Goal: Use online tool/utility

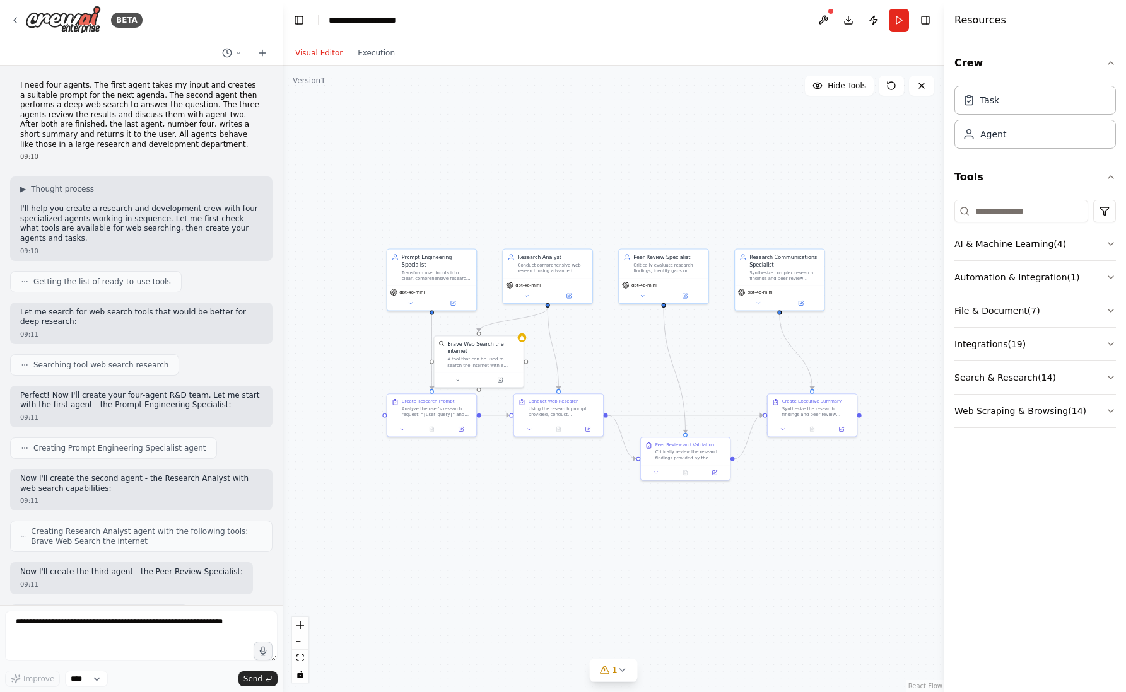
scroll to position [938, 0]
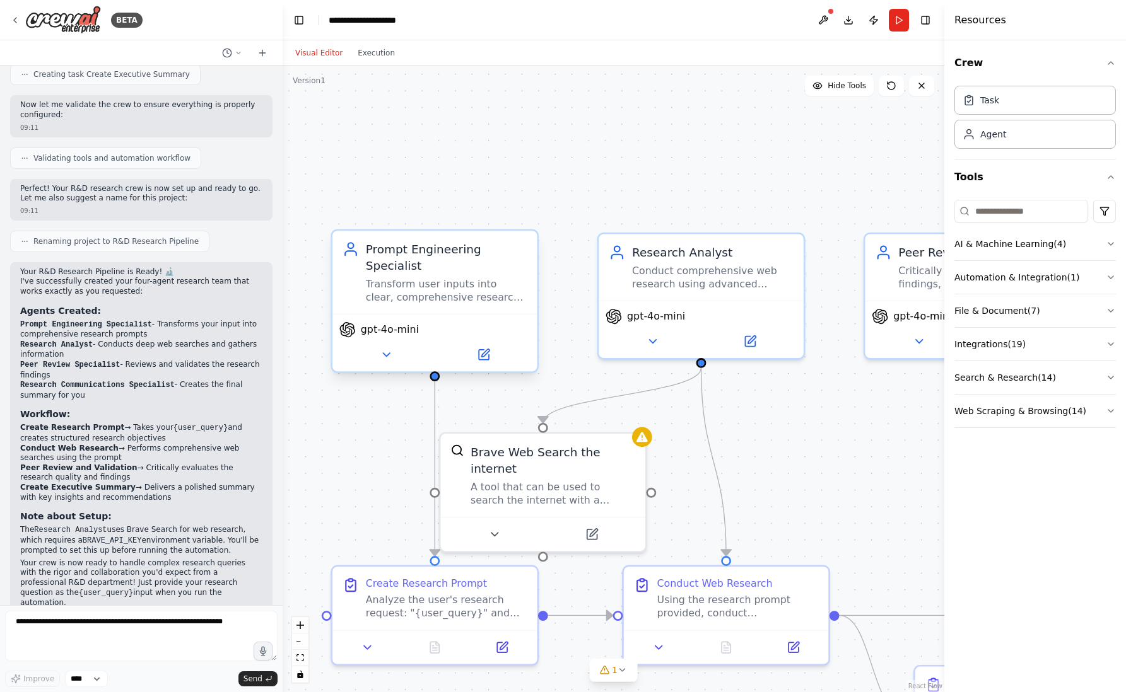
click at [410, 282] on div "Transform user inputs into clear, comprehensive research prompts that will guid…" at bounding box center [446, 290] width 161 height 26
click at [390, 353] on icon at bounding box center [386, 354] width 7 height 3
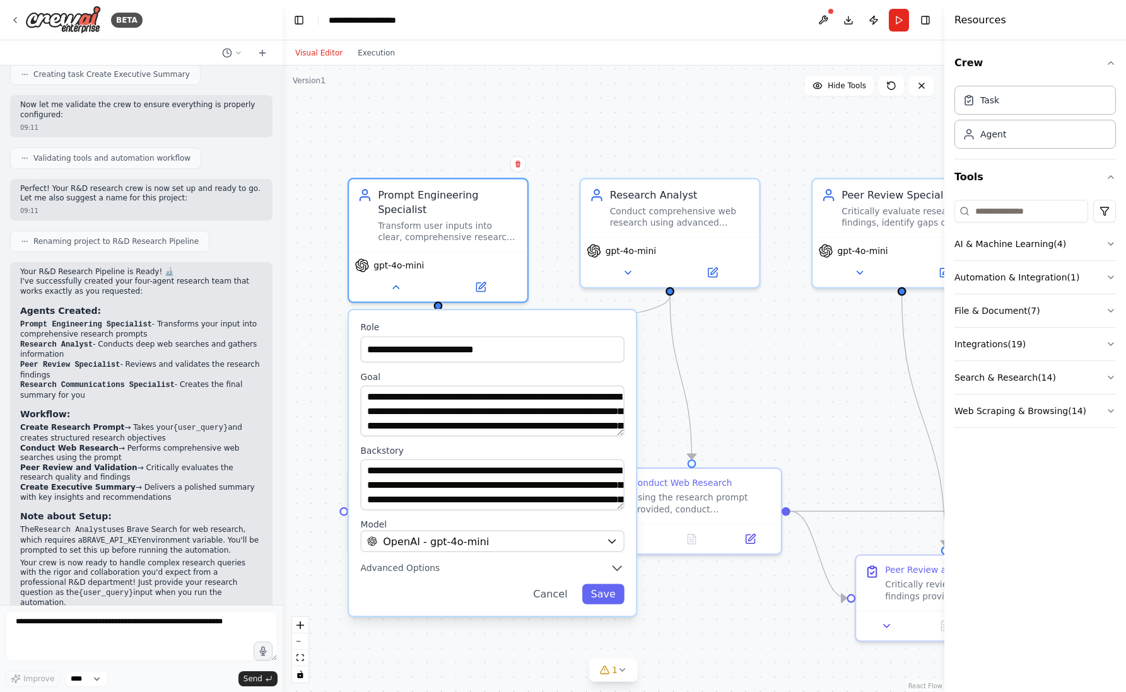
drag, startPoint x: 421, startPoint y: 171, endPoint x: 431, endPoint y: 94, distance: 77.5
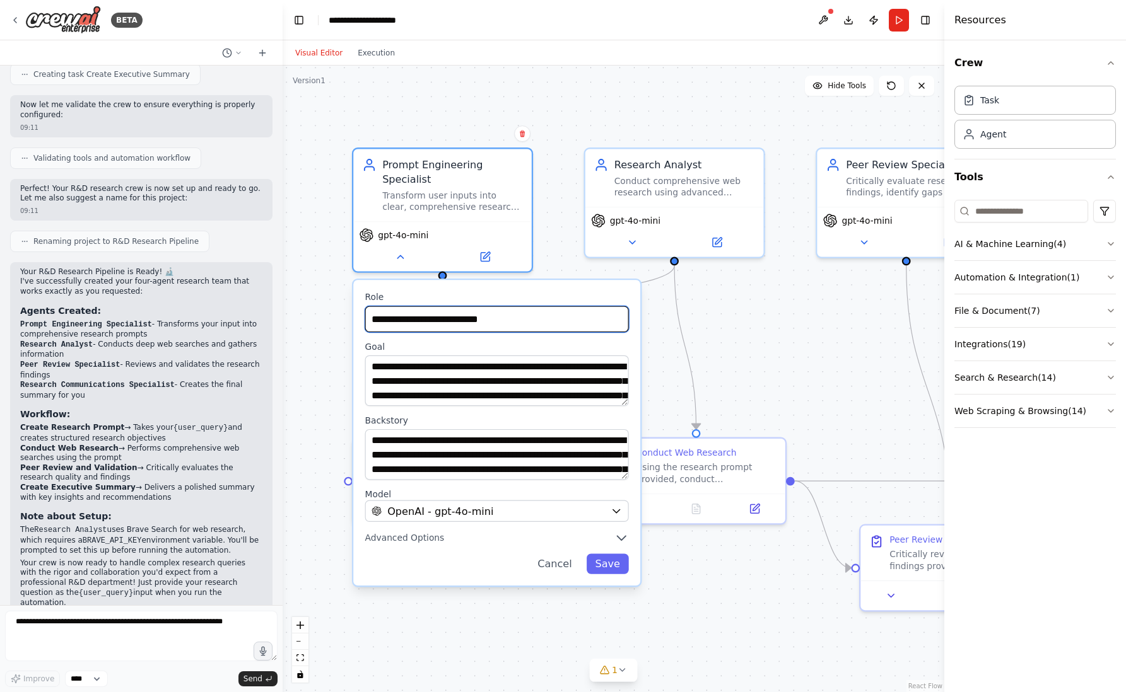
click at [436, 306] on input "**********" at bounding box center [497, 319] width 264 height 26
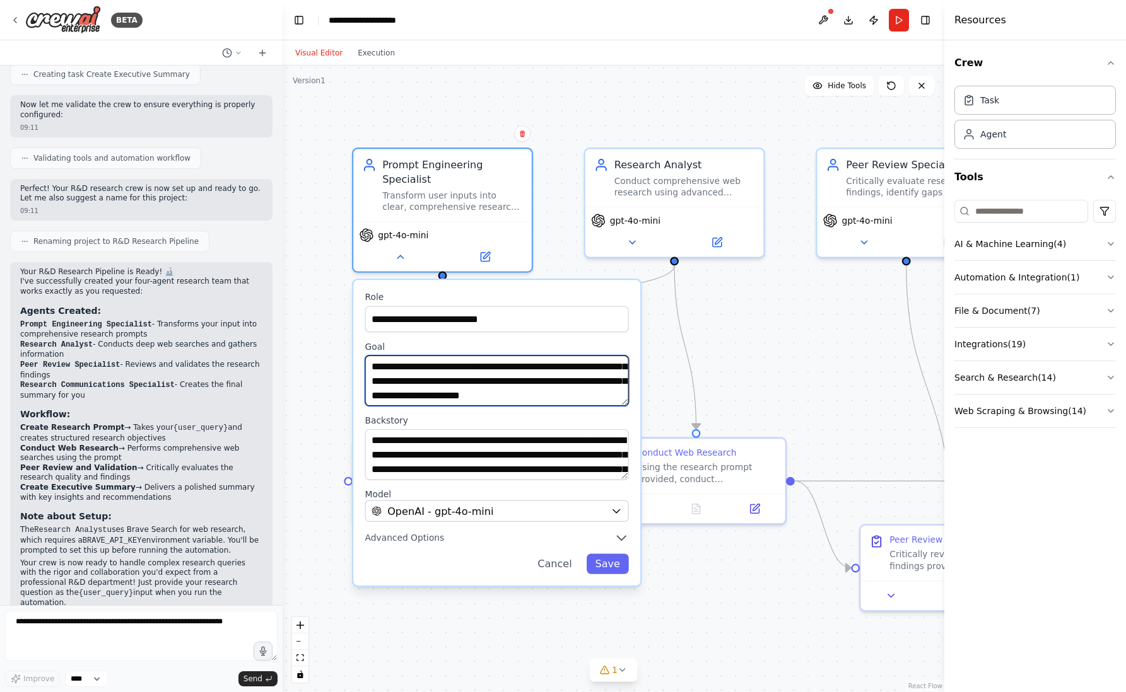
scroll to position [25, 0]
drag, startPoint x: 379, startPoint y: 353, endPoint x: 597, endPoint y: 387, distance: 220.7
click at [597, 387] on textarea "**********" at bounding box center [497, 381] width 264 height 50
click at [537, 376] on textarea "**********" at bounding box center [497, 381] width 264 height 50
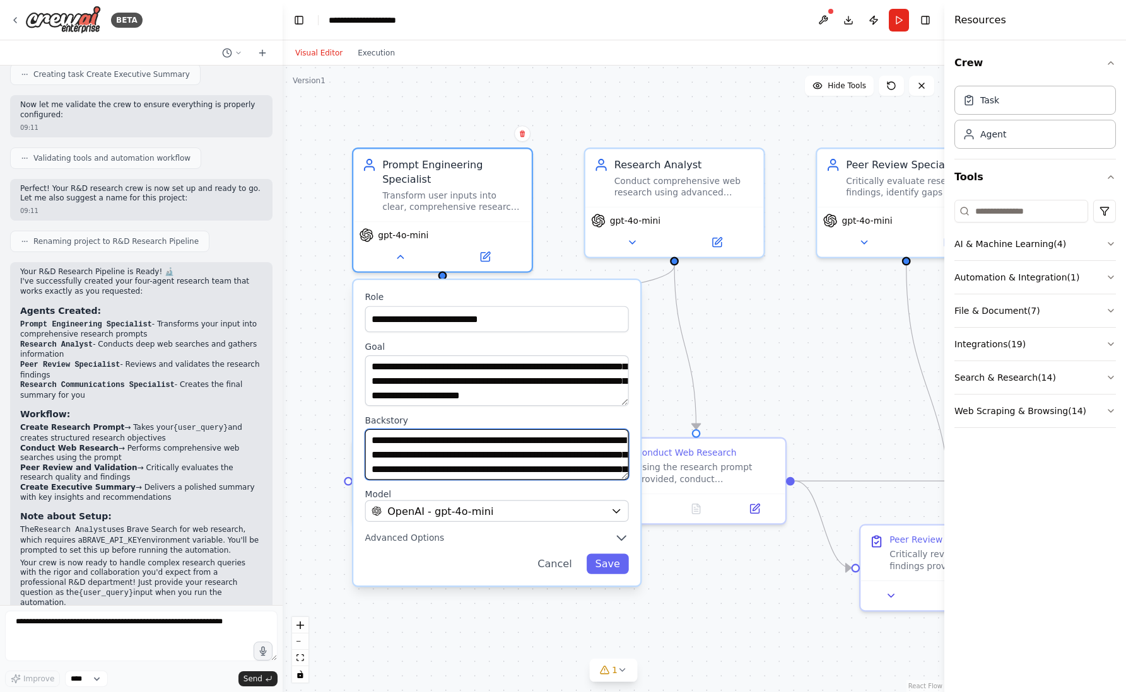
click at [439, 460] on textarea "**********" at bounding box center [497, 454] width 264 height 50
drag, startPoint x: 567, startPoint y: 547, endPoint x: 554, endPoint y: 515, distance: 34.0
click at [567, 554] on button "Cancel" at bounding box center [554, 564] width 52 height 20
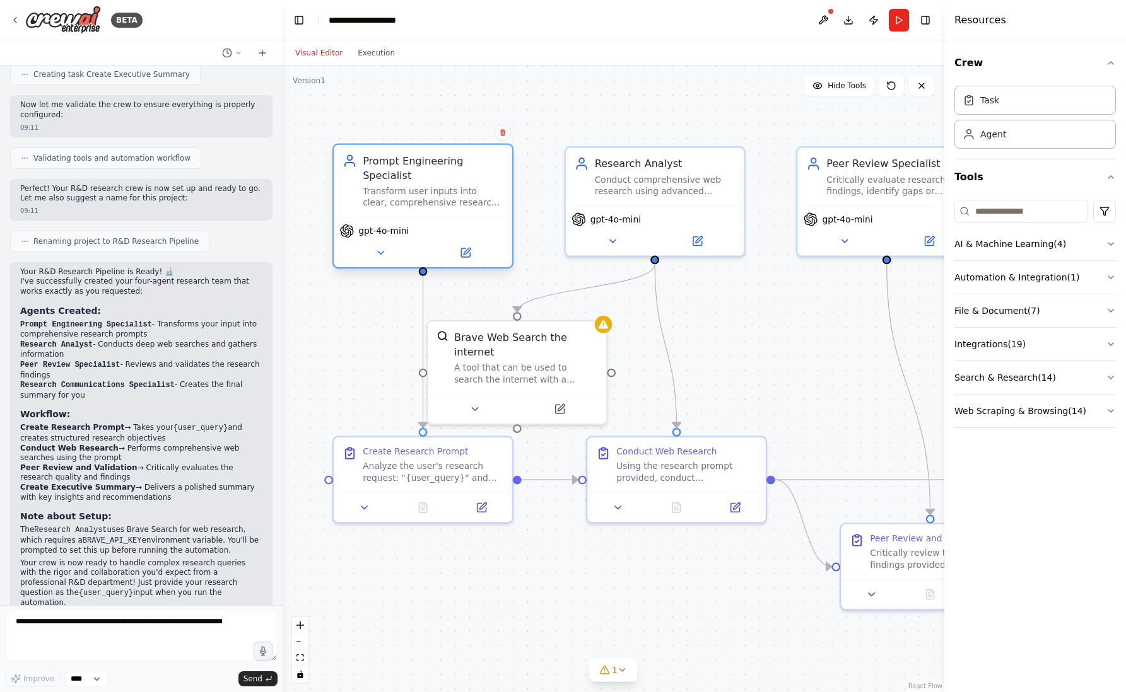
drag, startPoint x: 533, startPoint y: 231, endPoint x: 513, endPoint y: 230, distance: 20.2
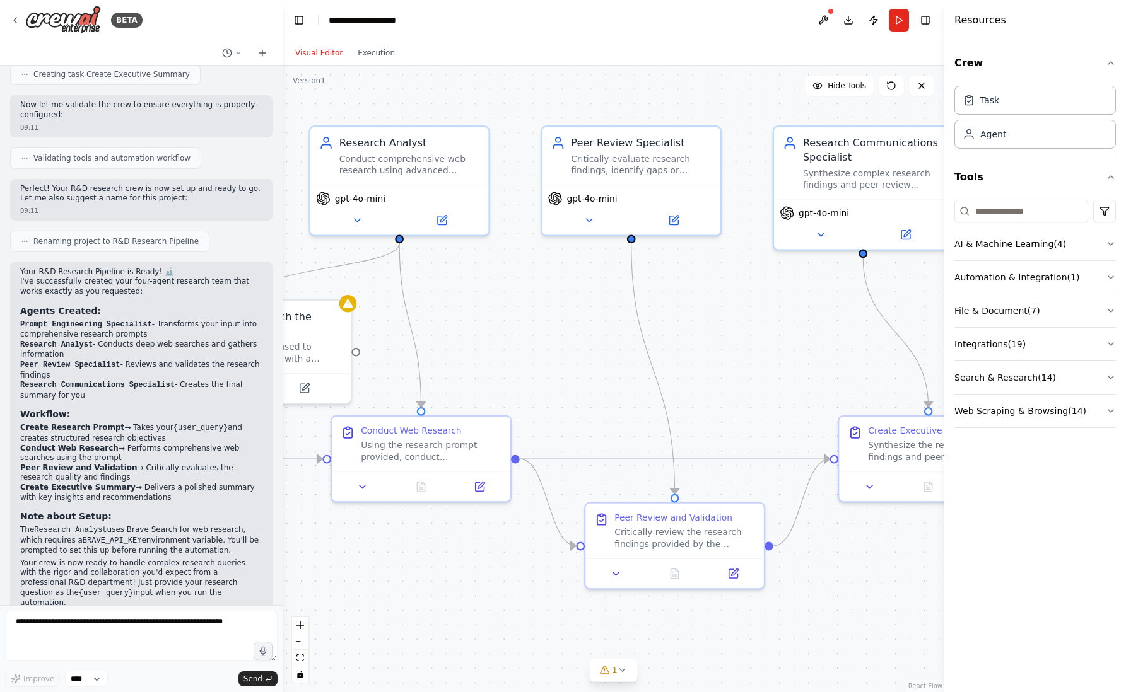
drag, startPoint x: 745, startPoint y: 382, endPoint x: 487, endPoint y: 362, distance: 259.3
click at [656, 165] on div "Critically evaluate research findings, identify gaps or inconsistencies, engage…" at bounding box center [636, 162] width 141 height 23
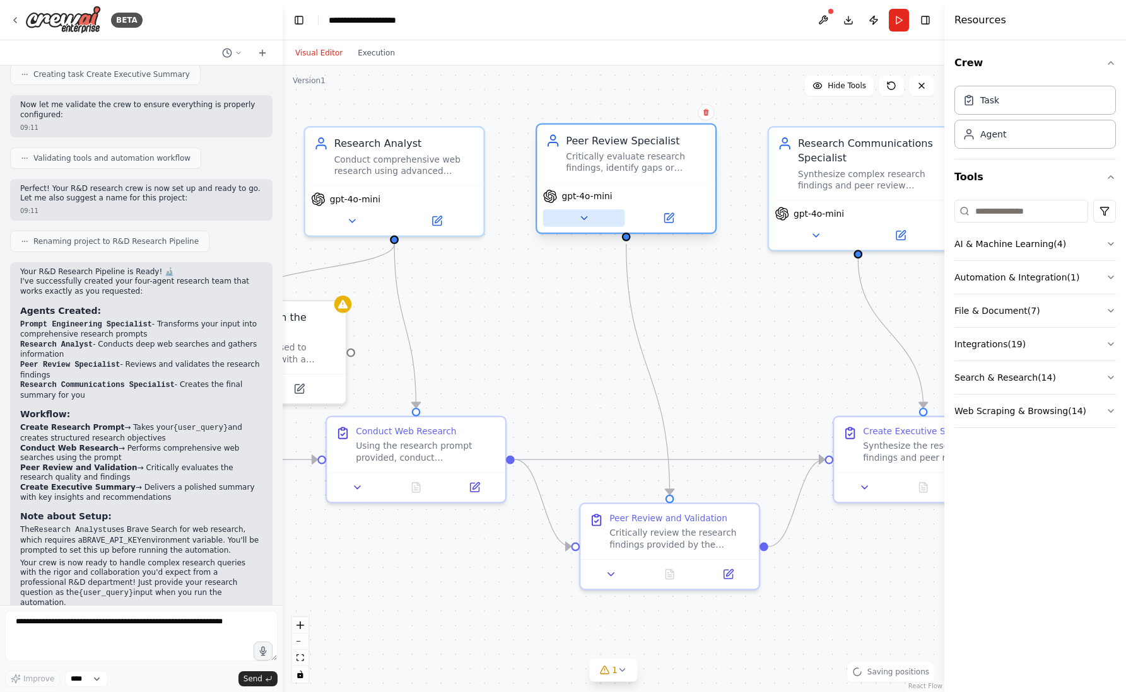
click at [578, 226] on button at bounding box center [584, 218] width 82 height 18
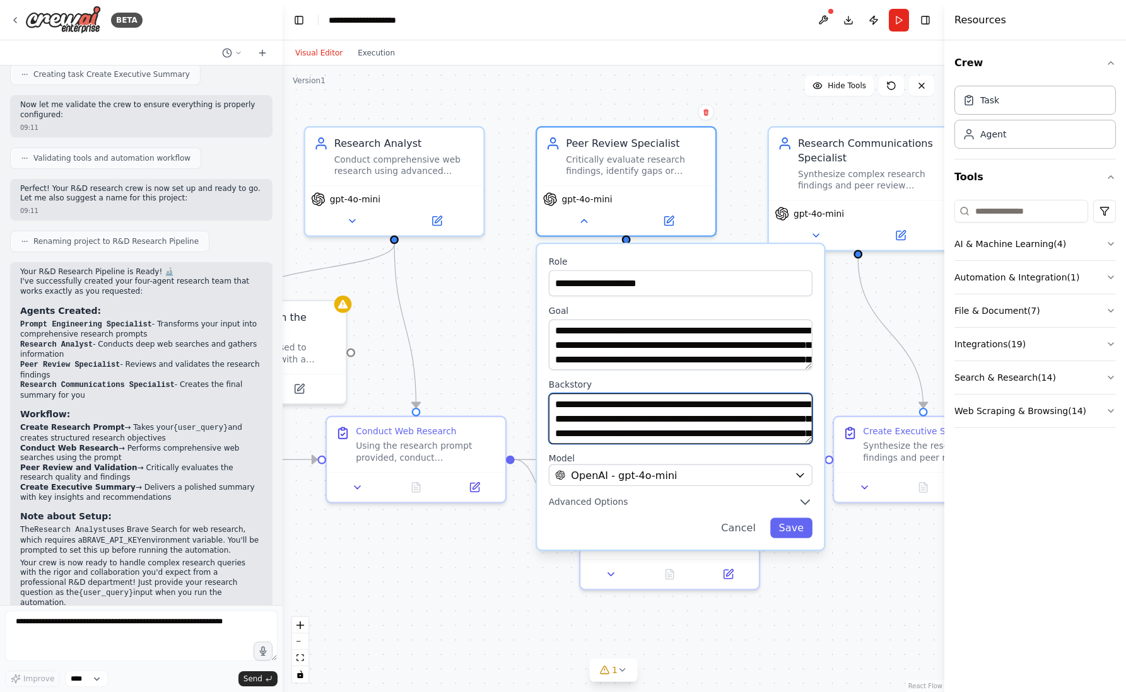
drag, startPoint x: 762, startPoint y: 400, endPoint x: 777, endPoint y: 414, distance: 20.5
click at [777, 414] on textarea "**********" at bounding box center [681, 418] width 264 height 50
drag, startPoint x: 745, startPoint y: 521, endPoint x: 731, endPoint y: 489, distance: 35.0
click at [745, 521] on button "Cancel" at bounding box center [739, 528] width 52 height 20
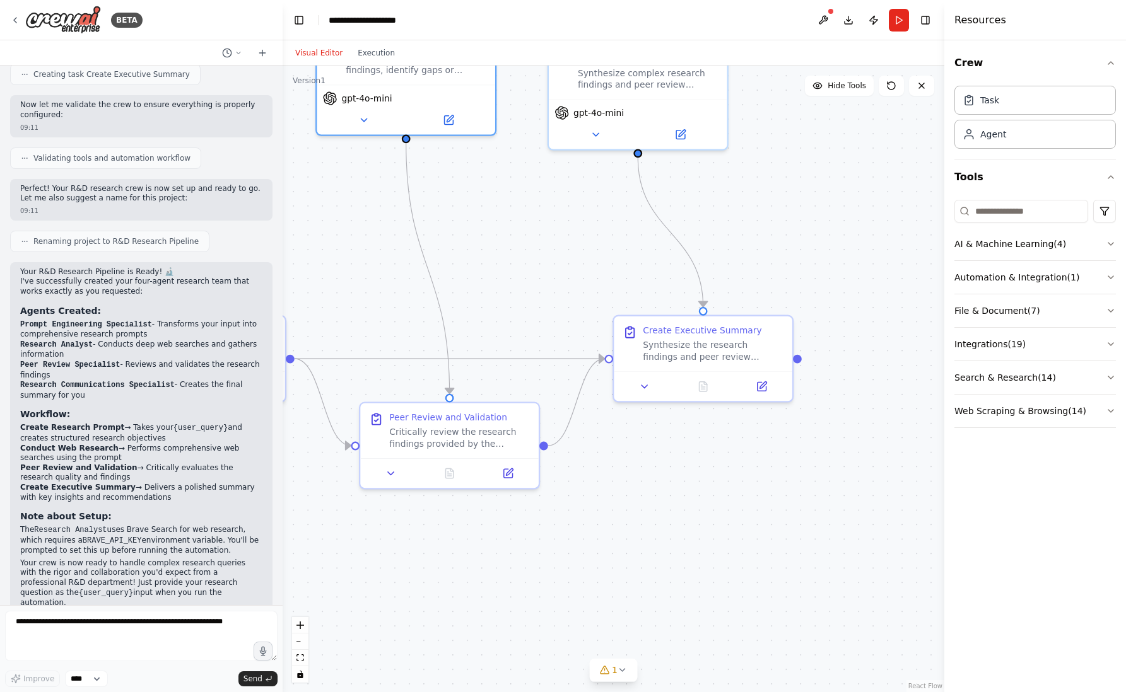
drag, startPoint x: 751, startPoint y: 420, endPoint x: 531, endPoint y: 319, distance: 242.1
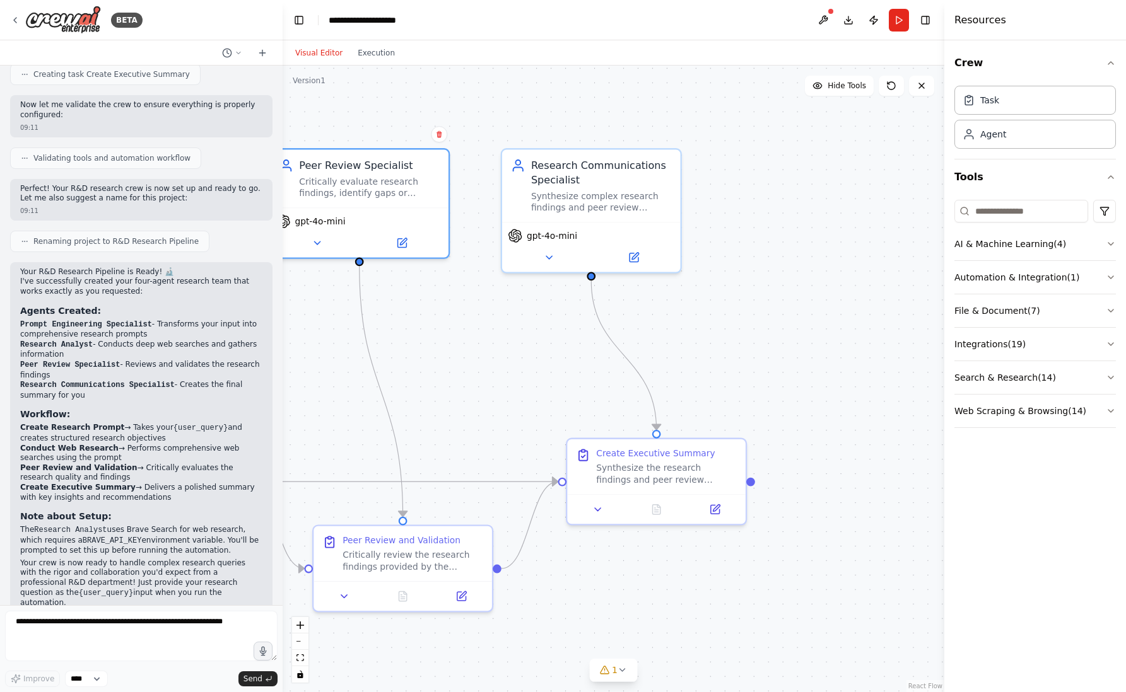
drag, startPoint x: 537, startPoint y: 241, endPoint x: 490, endPoint y: 364, distance: 131.5
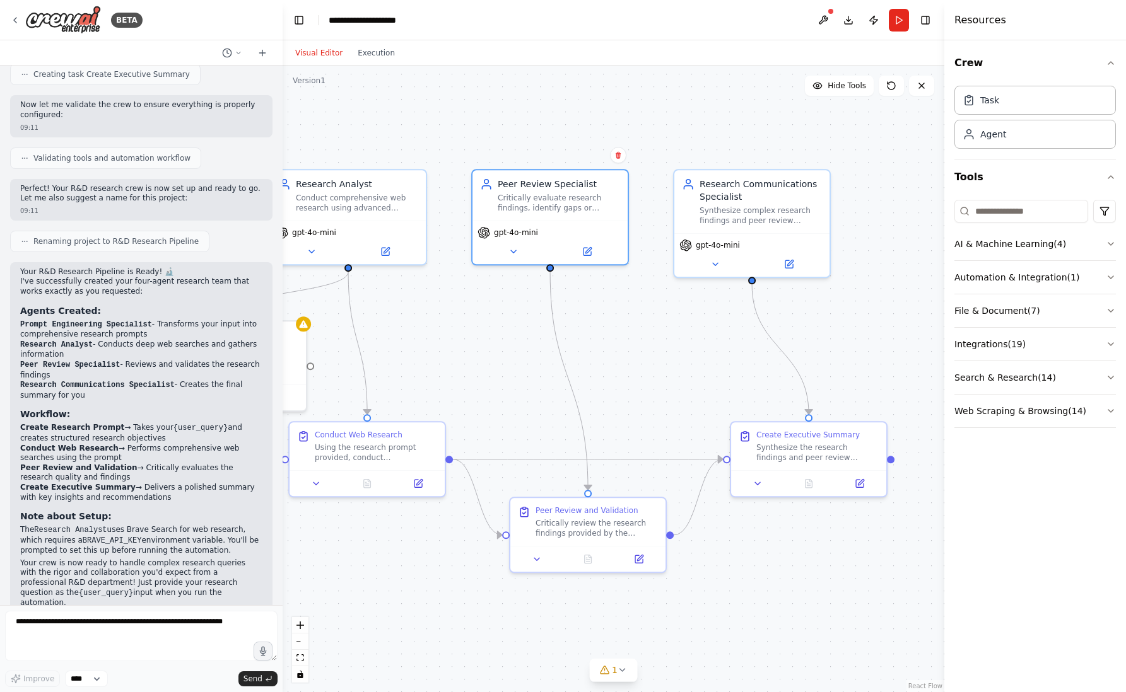
drag, startPoint x: 559, startPoint y: 388, endPoint x: 723, endPoint y: 386, distance: 164.0
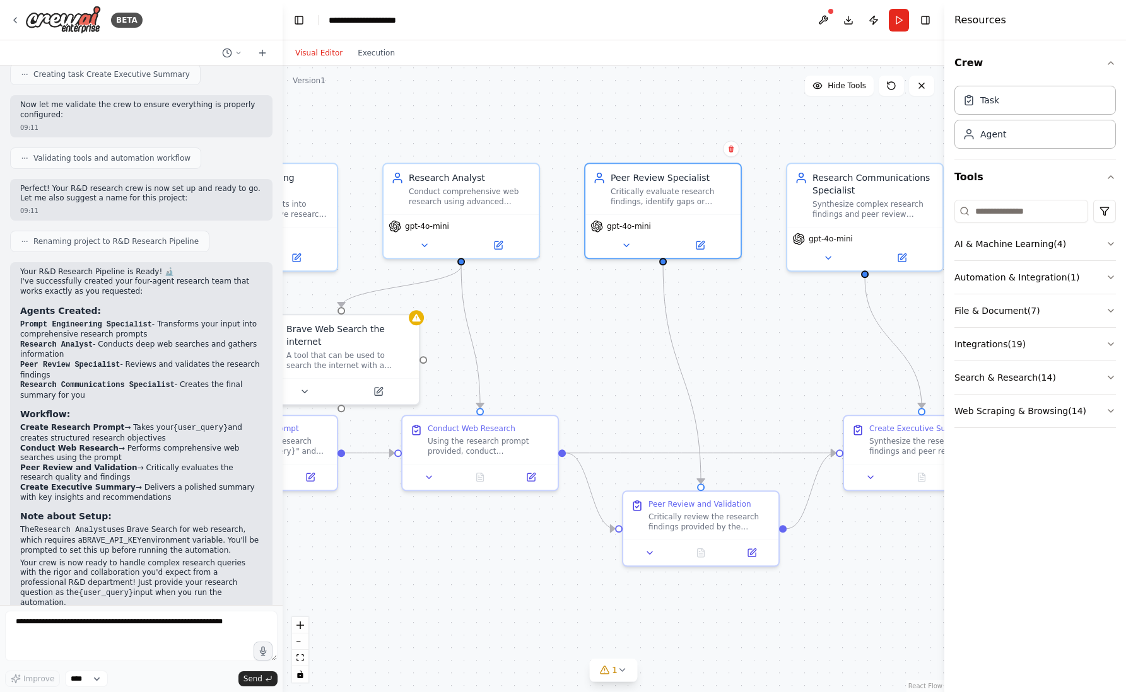
drag, startPoint x: 739, startPoint y: 383, endPoint x: 761, endPoint y: 382, distance: 22.1
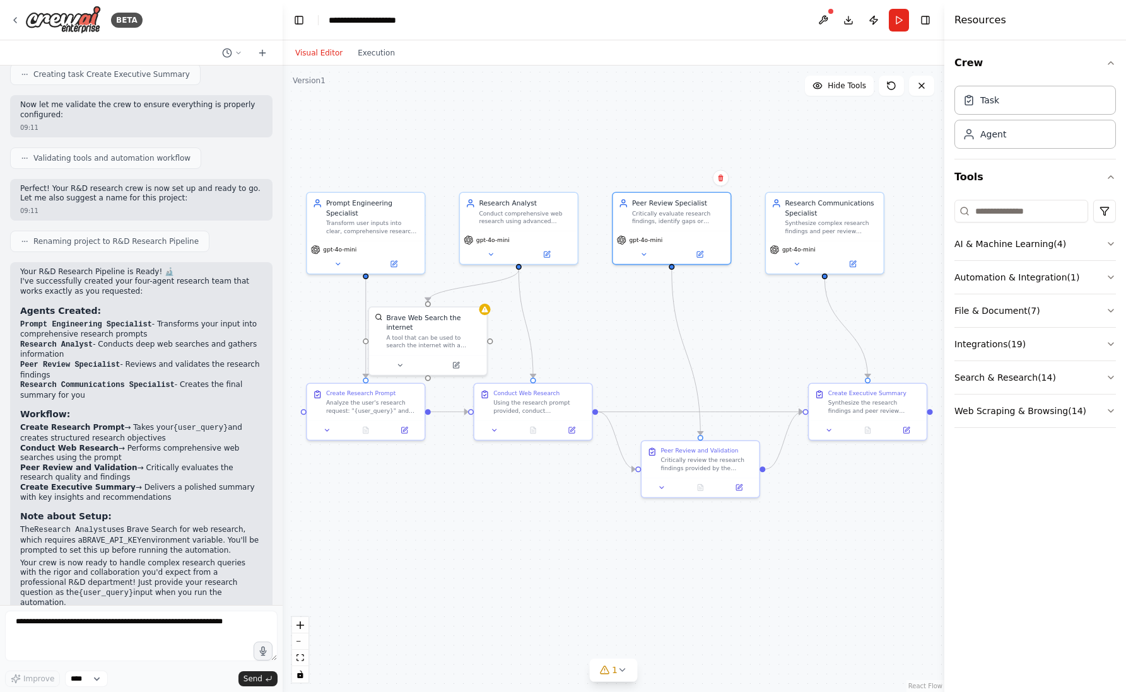
drag, startPoint x: 759, startPoint y: 381, endPoint x: 746, endPoint y: 358, distance: 27.1
click at [581, 605] on div ".deletable-edge-delete-btn { width: 20px; height: 20px; border: 0px solid #ffff…" at bounding box center [612, 379] width 661 height 627
click at [457, 332] on div "A tool that can be used to search the internet with a search_query." at bounding box center [433, 339] width 95 height 15
click at [457, 332] on div "A tool that can be used to search the internet with a search_query." at bounding box center [438, 339] width 95 height 15
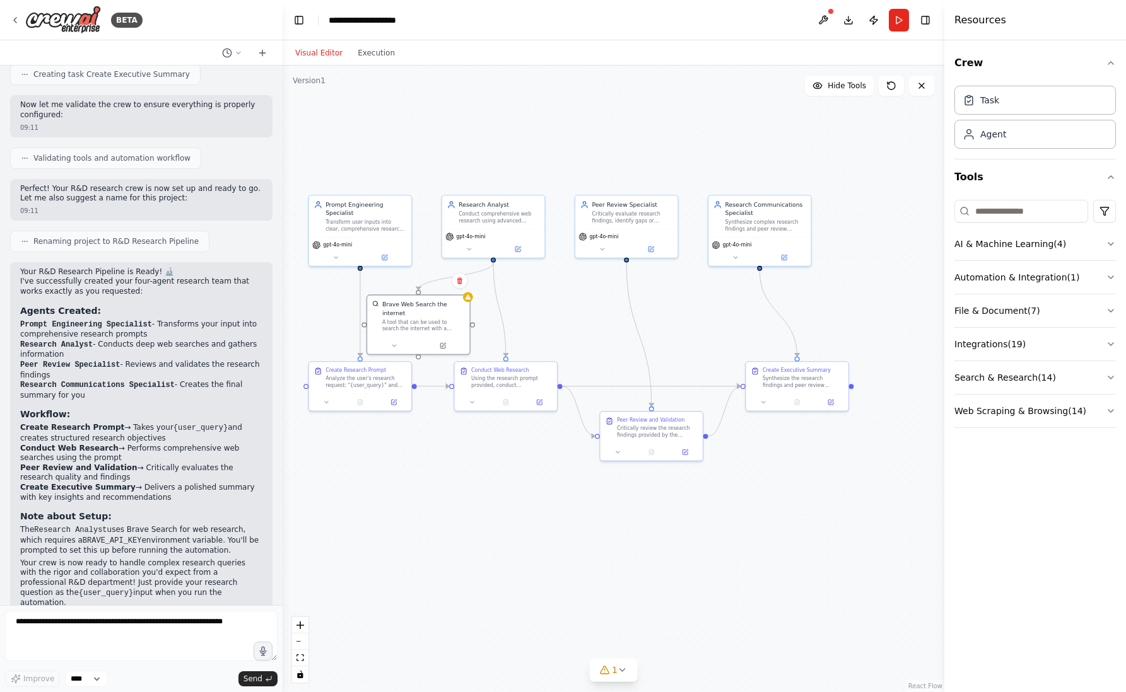
drag, startPoint x: 449, startPoint y: 141, endPoint x: 433, endPoint y: 151, distance: 18.9
click at [388, 218] on div "Transform user inputs into clear, comprehensive research prompts that will guid…" at bounding box center [365, 224] width 81 height 13
click at [488, 218] on div "Conduct comprehensive web research using advanced search techniques to gather r…" at bounding box center [498, 215] width 81 height 13
click at [368, 218] on div "Transform user inputs into clear, comprehensive research prompts that will guid…" at bounding box center [365, 224] width 81 height 13
click at [333, 252] on button at bounding box center [335, 256] width 47 height 10
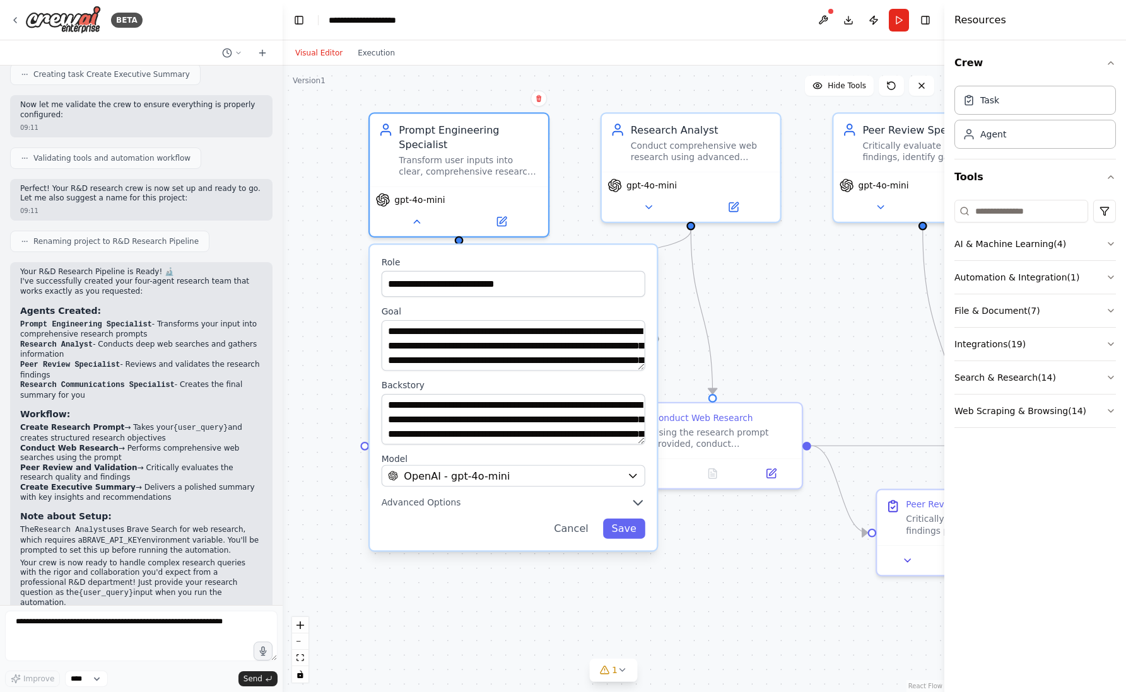
drag, startPoint x: 609, startPoint y: 351, endPoint x: 674, endPoint y: 344, distance: 65.3
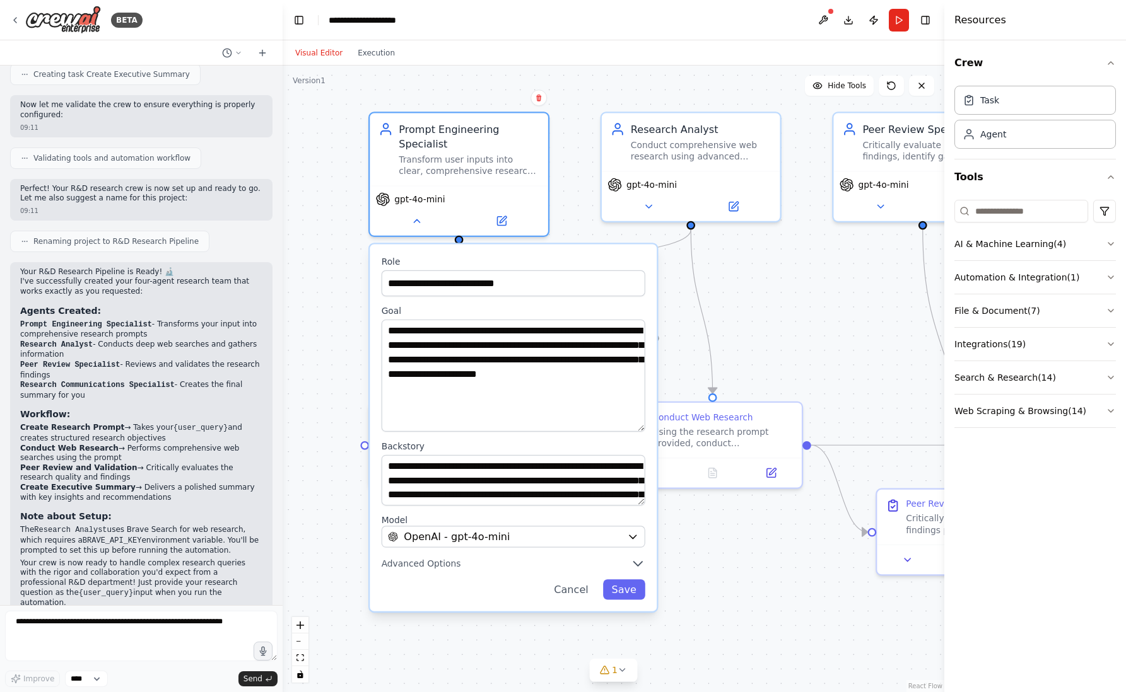
drag, startPoint x: 641, startPoint y: 354, endPoint x: 646, endPoint y: 416, distance: 62.0
click at [646, 416] on div "**********" at bounding box center [513, 427] width 287 height 367
click at [750, 304] on div ".deletable-edge-delete-btn { width: 20px; height: 20px; border: 0px solid #ffff…" at bounding box center [612, 379] width 661 height 627
click at [586, 579] on button "Cancel" at bounding box center [571, 589] width 52 height 20
click at [585, 579] on button "Cancel" at bounding box center [571, 589] width 52 height 20
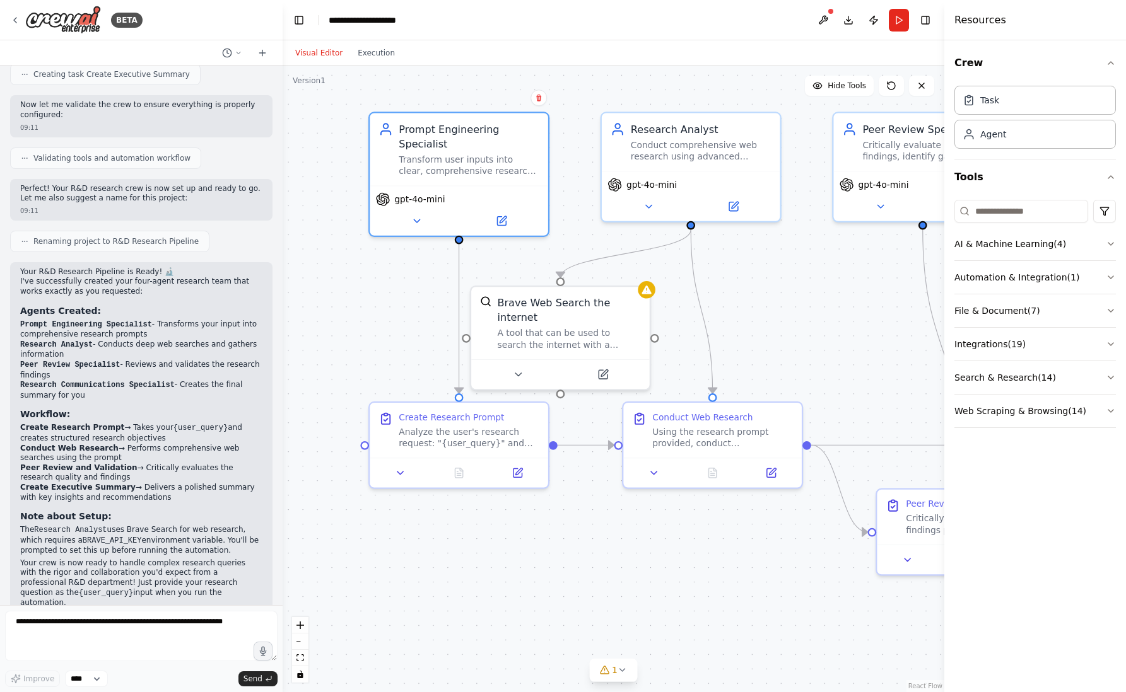
click at [793, 282] on div ".deletable-edge-delete-btn { width: 20px; height: 20px; border: 0px solid #ffff…" at bounding box center [612, 379] width 661 height 627
click at [426, 209] on button at bounding box center [416, 218] width 82 height 18
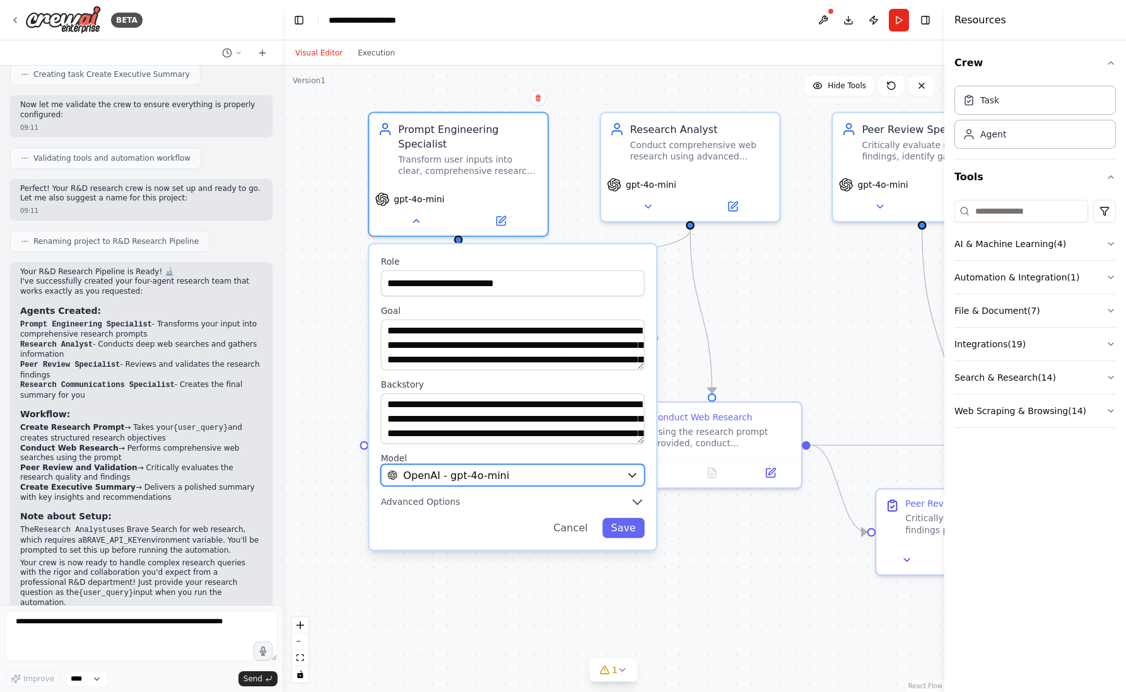
click at [505, 468] on div "OpenAI - gpt-4o-mini" at bounding box center [503, 475] width 233 height 15
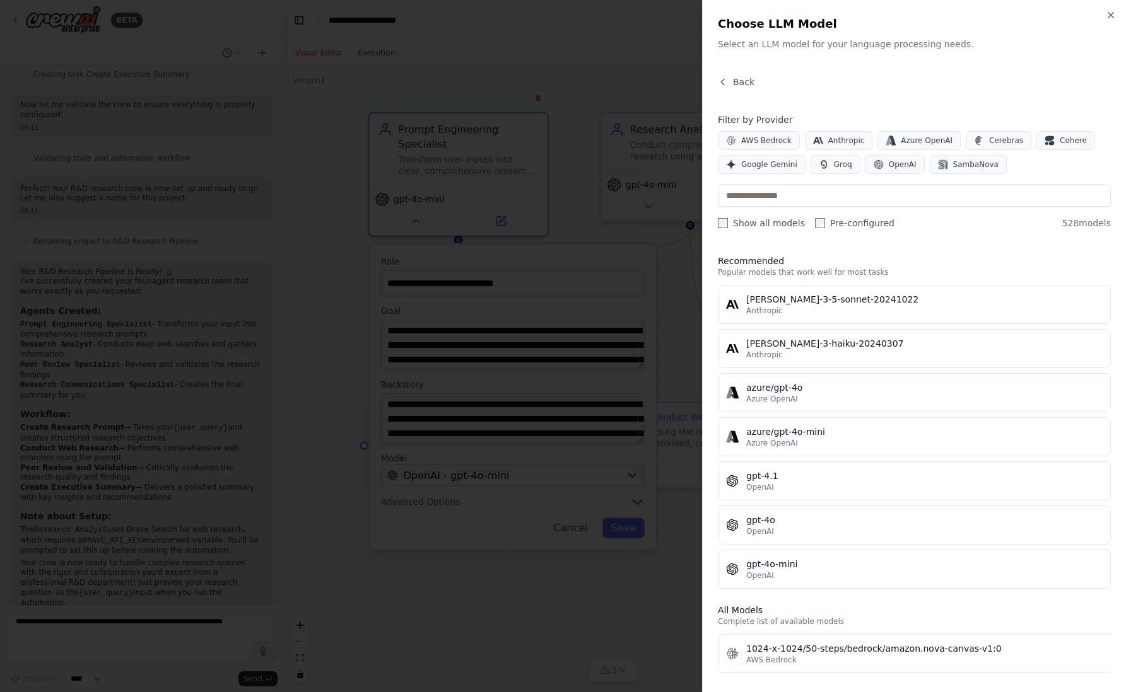
click at [580, 600] on div at bounding box center [563, 346] width 1126 height 692
